Goal: Information Seeking & Learning: Learn about a topic

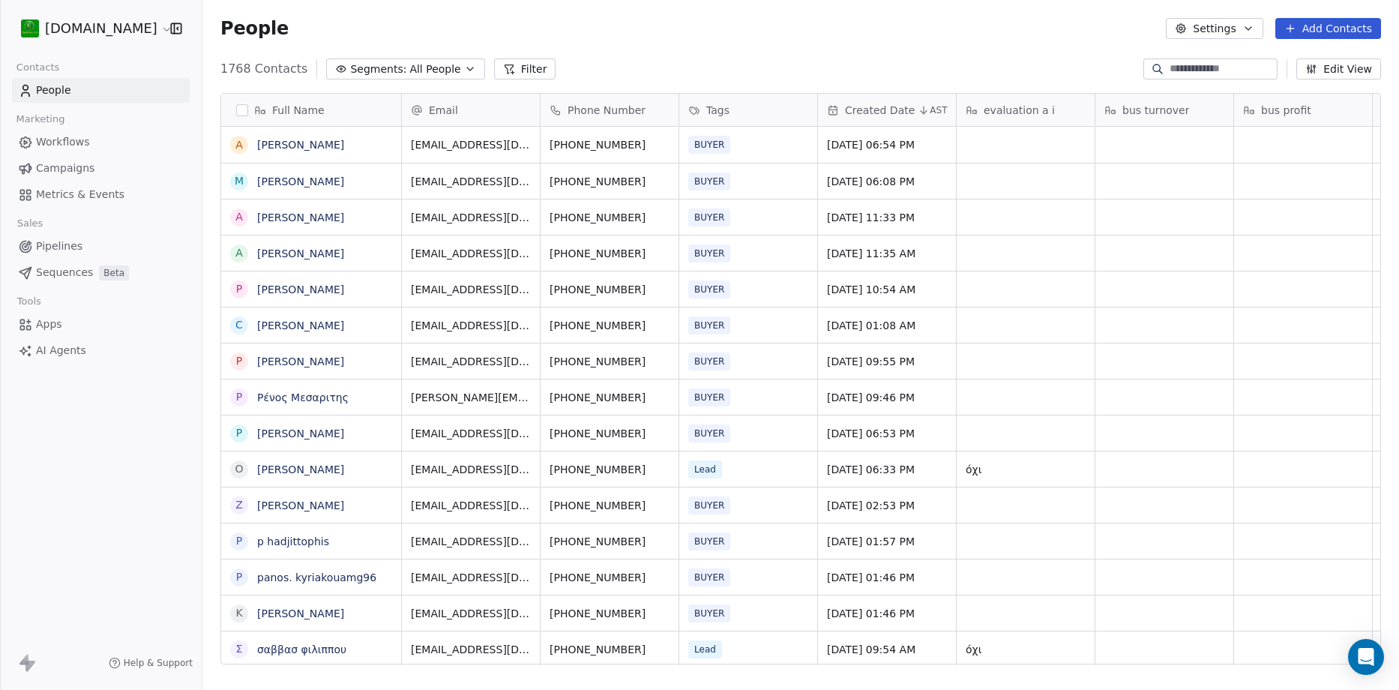
scroll to position [595, 1185]
click at [280, 469] on link "[PERSON_NAME]" at bounding box center [300, 469] width 87 height 12
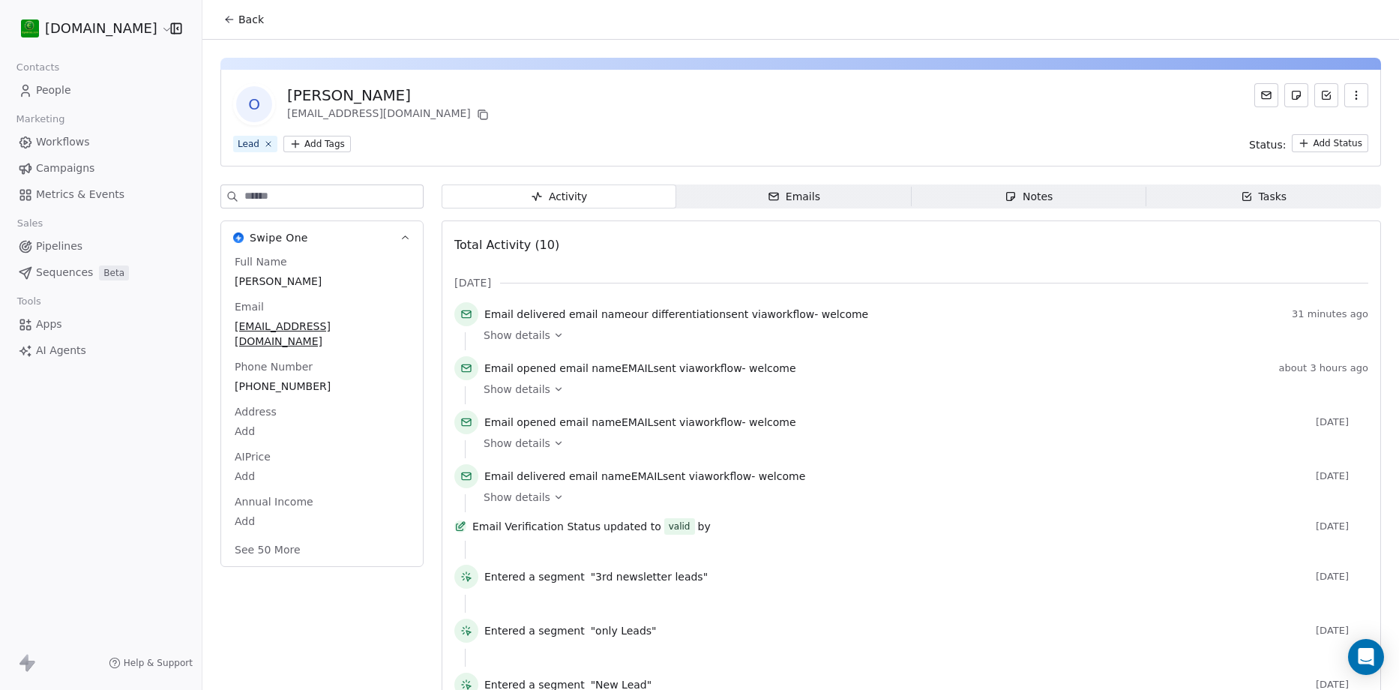
click at [556, 336] on icon at bounding box center [558, 335] width 5 height 3
click at [1038, 195] on div "Notes" at bounding box center [1029, 197] width 48 height 16
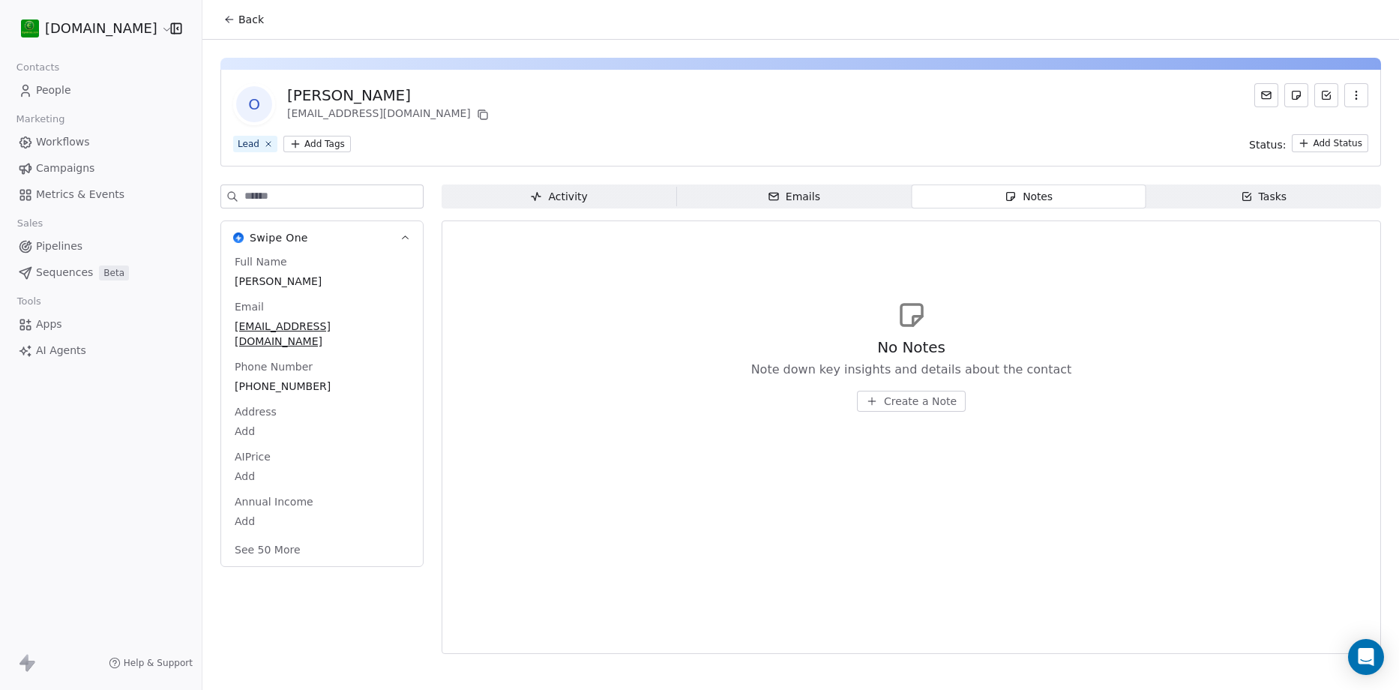
click at [556, 199] on div "Activity" at bounding box center [558, 197] width 57 height 16
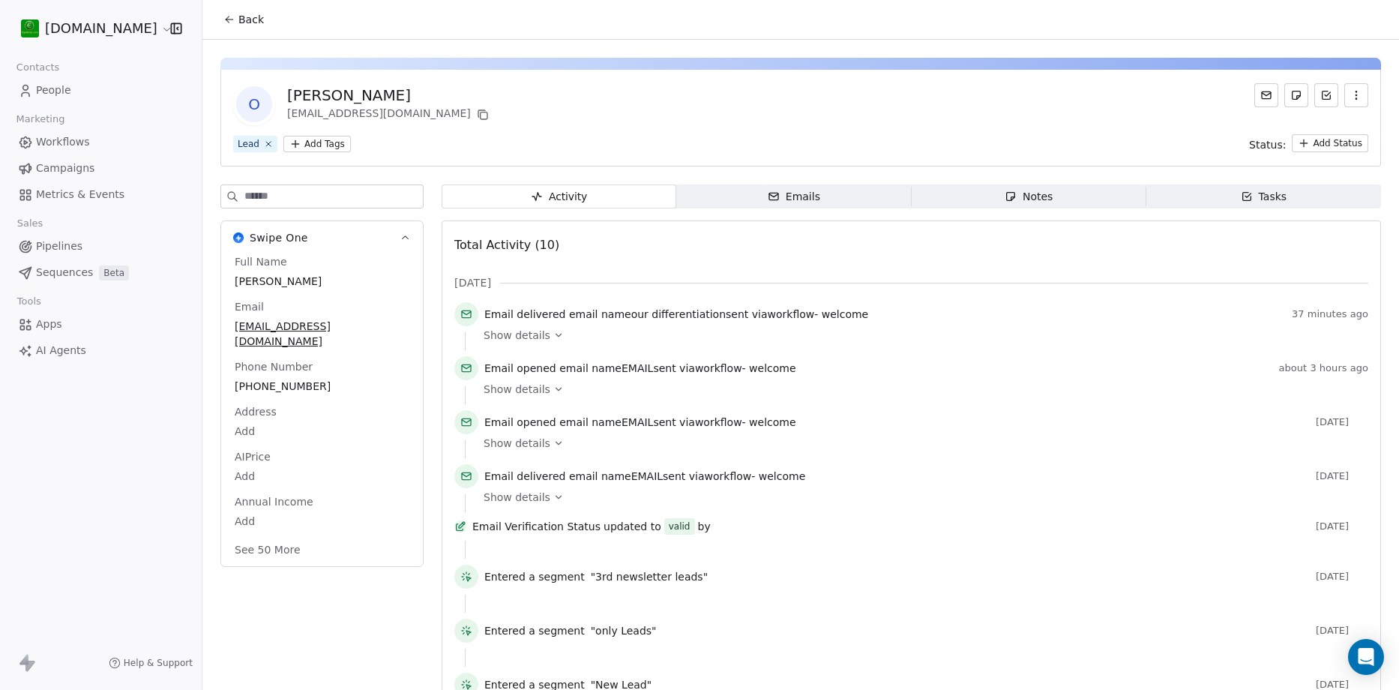
click at [502, 331] on span "Show details" at bounding box center [517, 335] width 67 height 15
click at [553, 336] on icon at bounding box center [558, 335] width 10 height 10
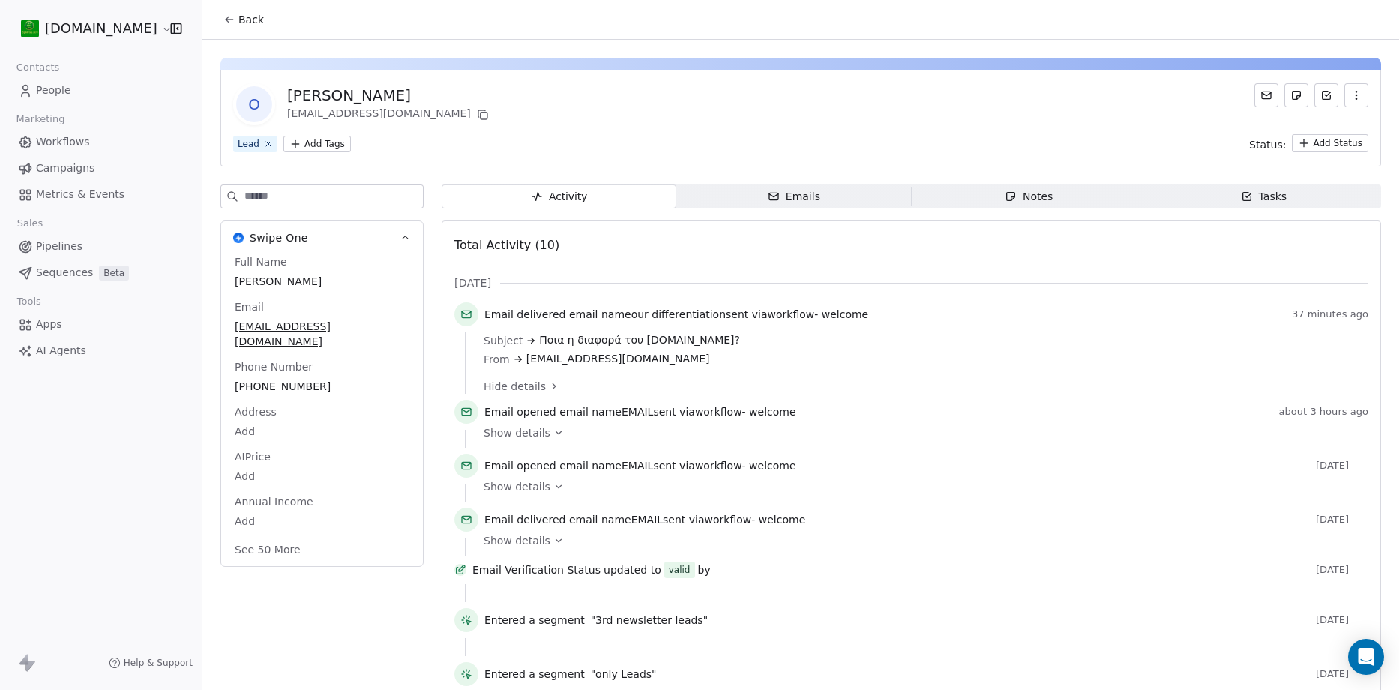
click at [556, 433] on icon at bounding box center [558, 432] width 5 height 3
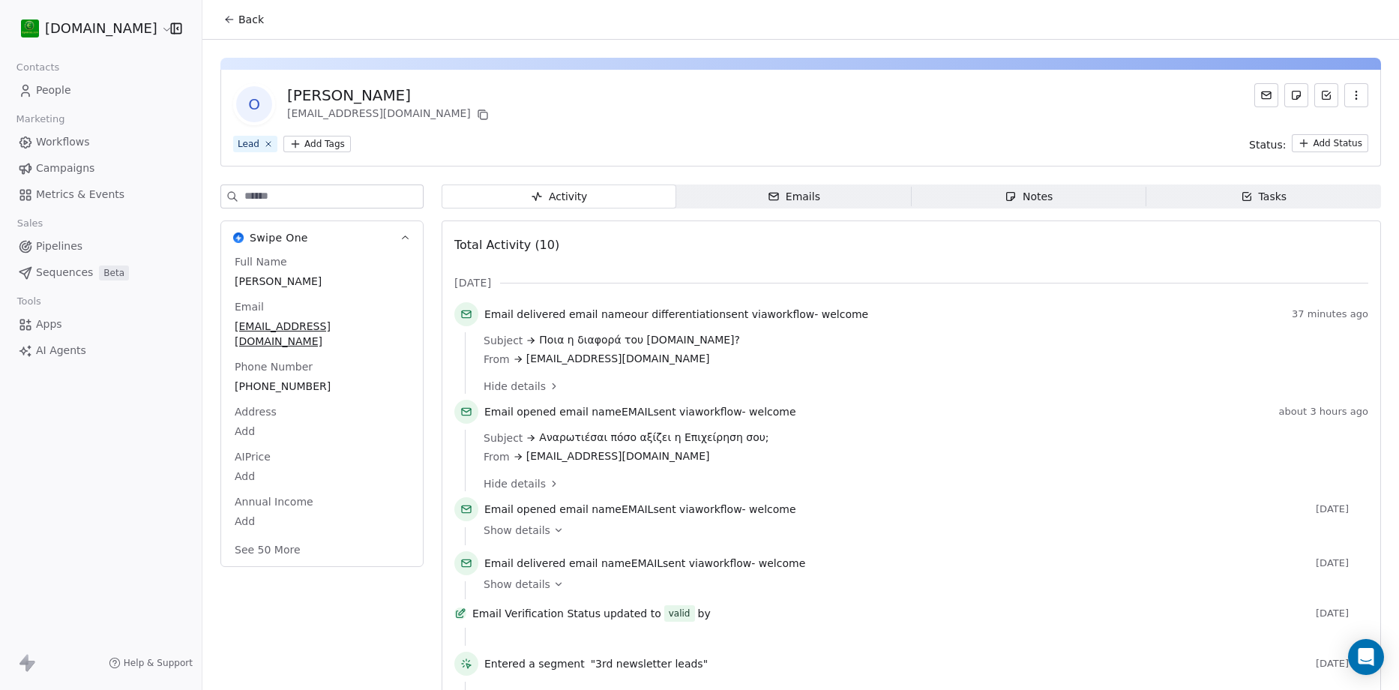
scroll to position [75, 0]
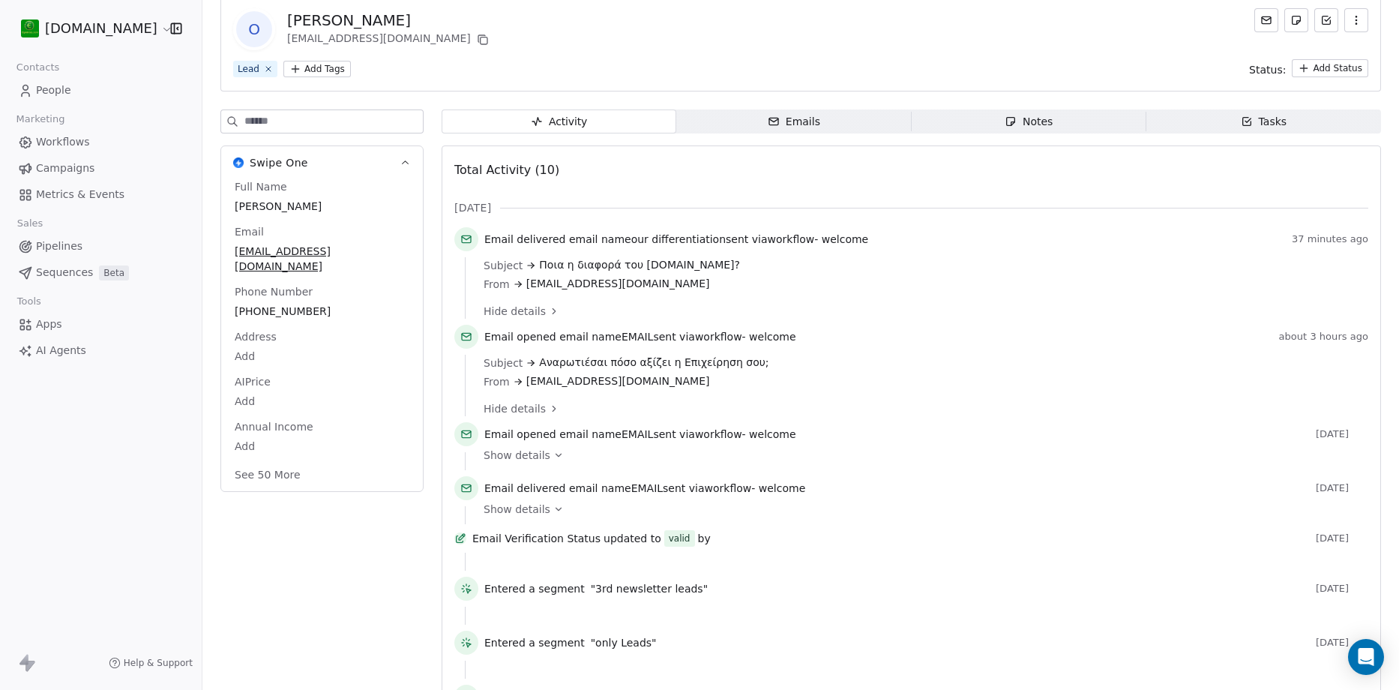
click at [526, 460] on span "Show details" at bounding box center [517, 455] width 67 height 15
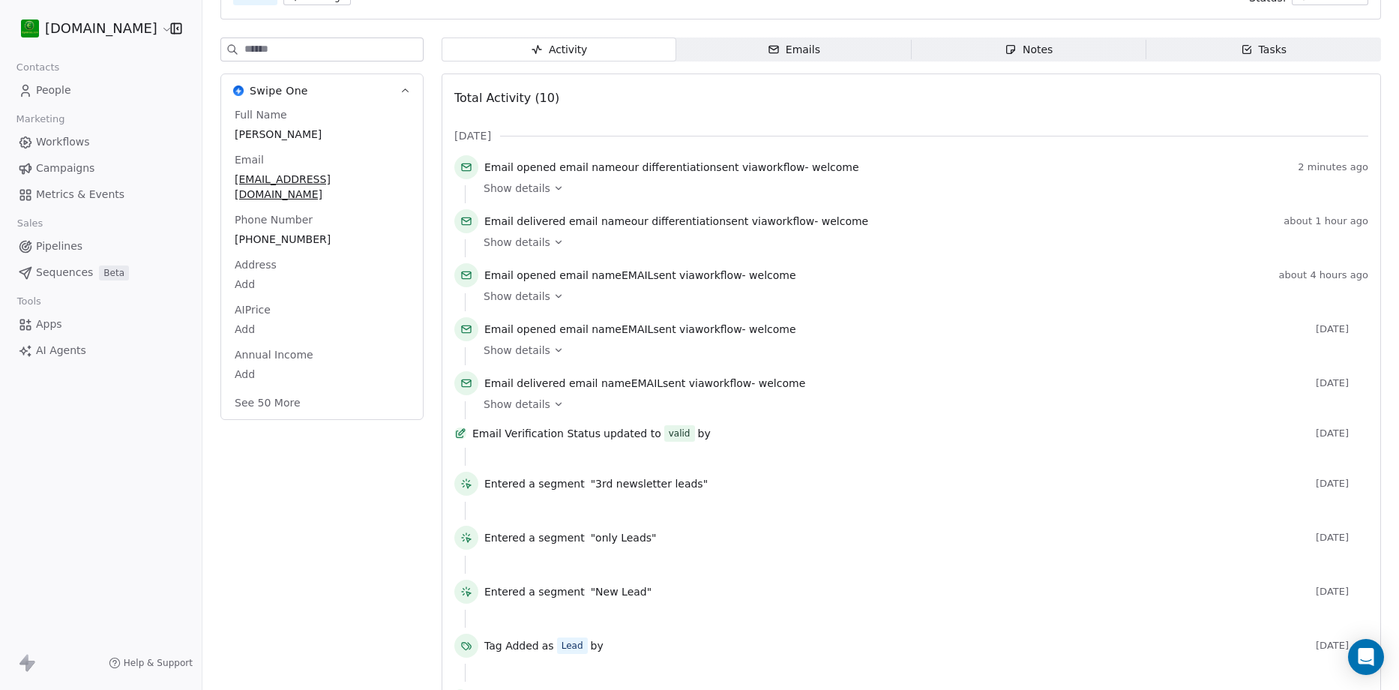
scroll to position [201, 0]
